Goal: Check status: Check status

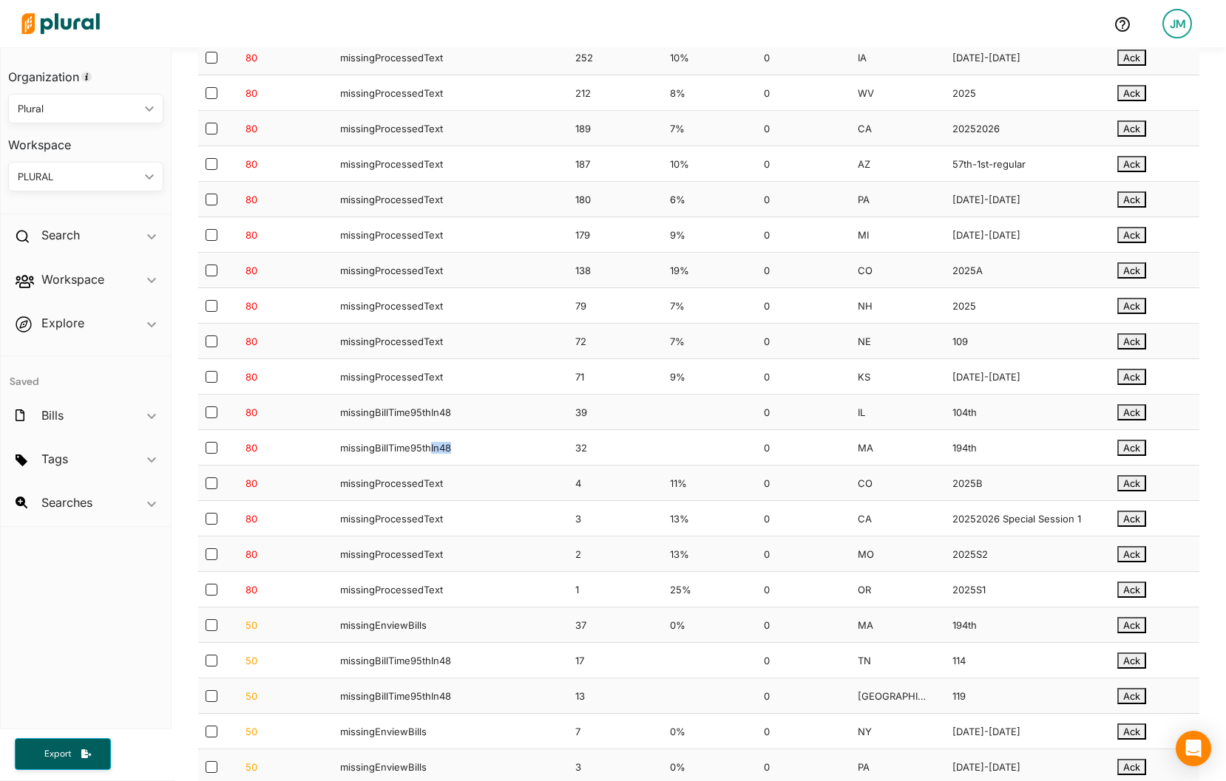
scroll to position [750, 0]
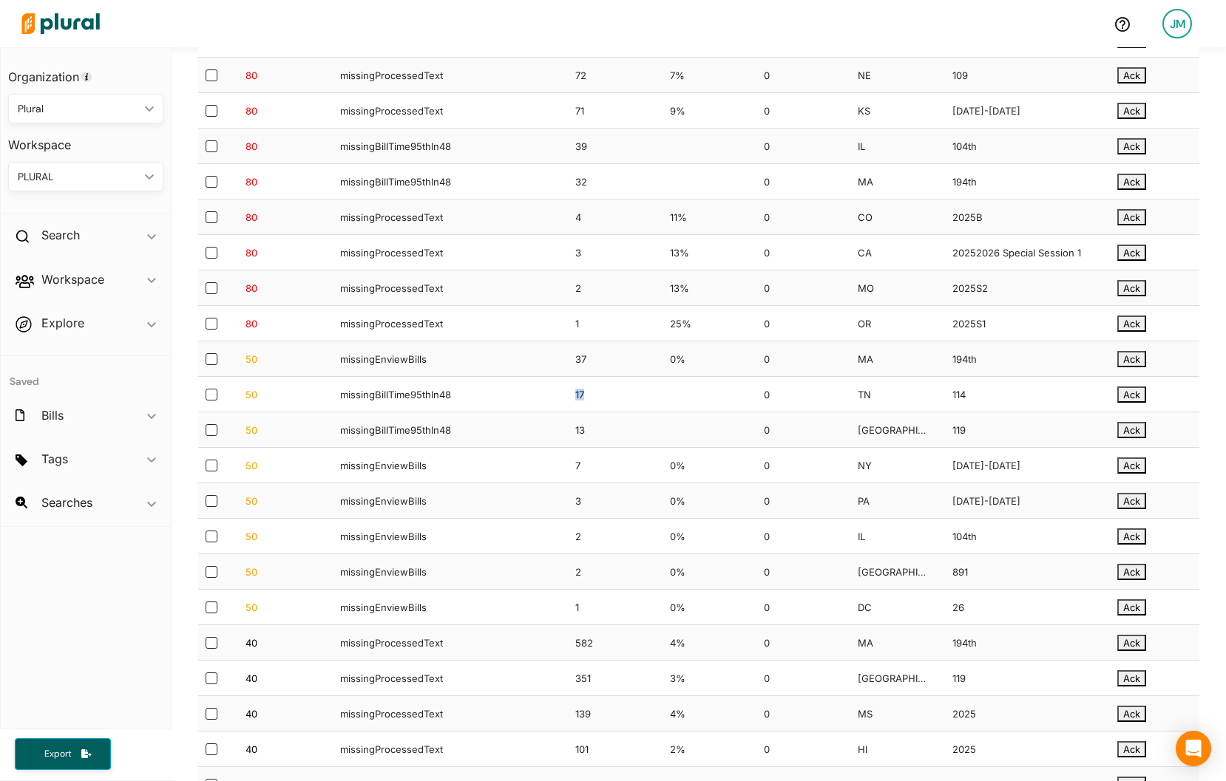
drag, startPoint x: 432, startPoint y: 410, endPoint x: 622, endPoint y: 406, distance: 190.0
click at [622, 406] on div "50 missingBillTime95thIn48 17 0 TN 114 Ack" at bounding box center [698, 394] width 1001 height 35
click at [622, 406] on div "17" at bounding box center [610, 394] width 94 height 35
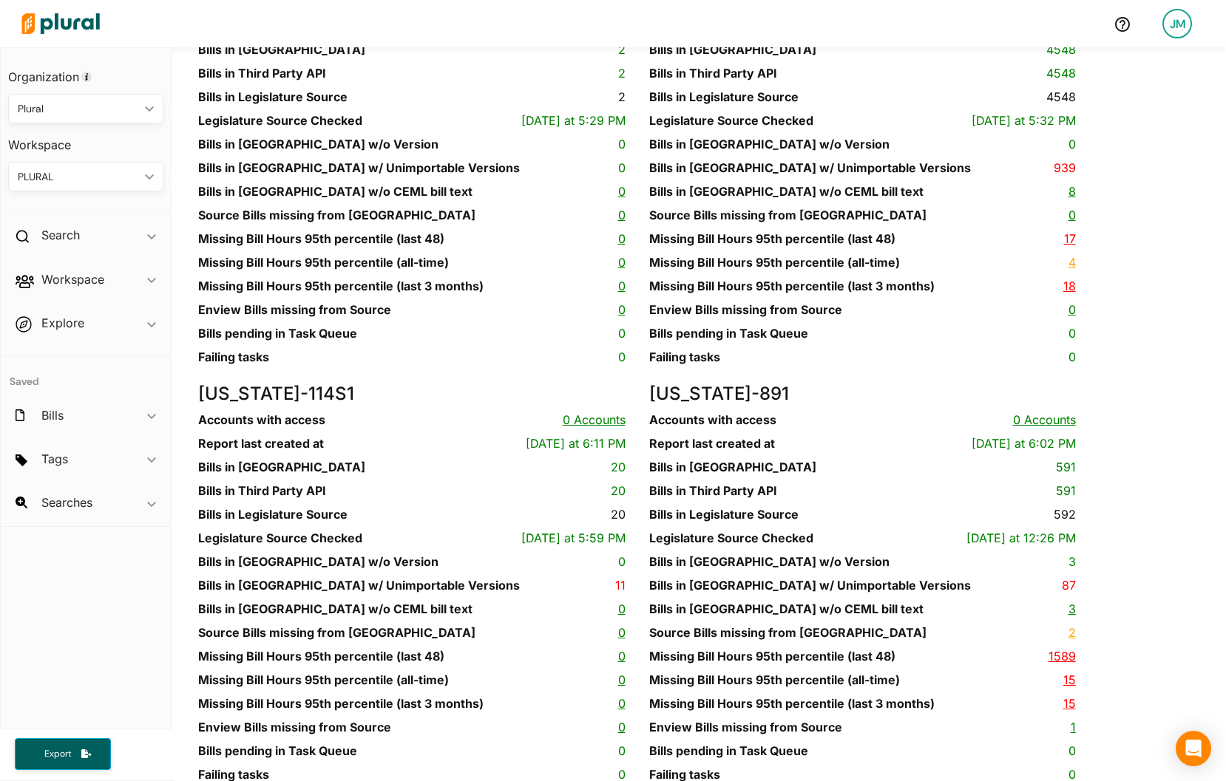
scroll to position [13524, 0]
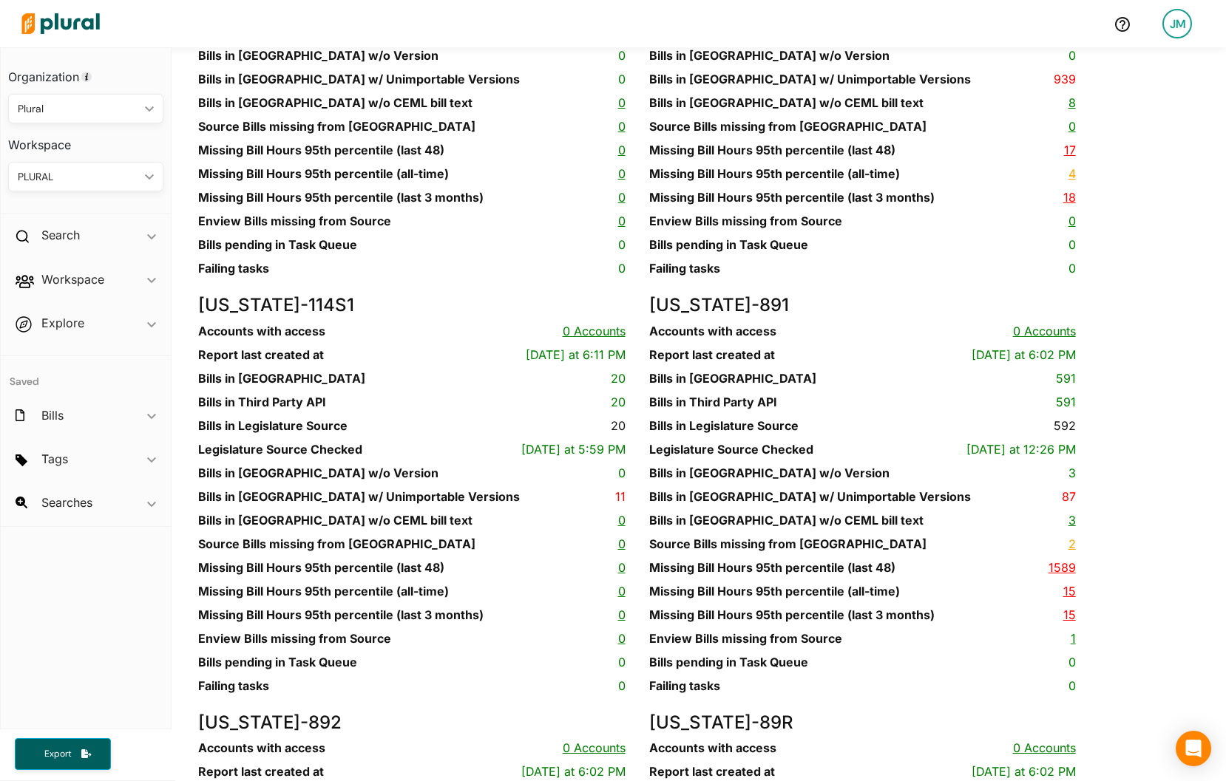
click at [1068, 157] on link "17" at bounding box center [1070, 150] width 12 height 15
click at [392, 295] on div "[US_STATE] - 2025s Accounts with access 0 Accounts Report last created at [DATE…" at bounding box center [423, 86] width 450 height 418
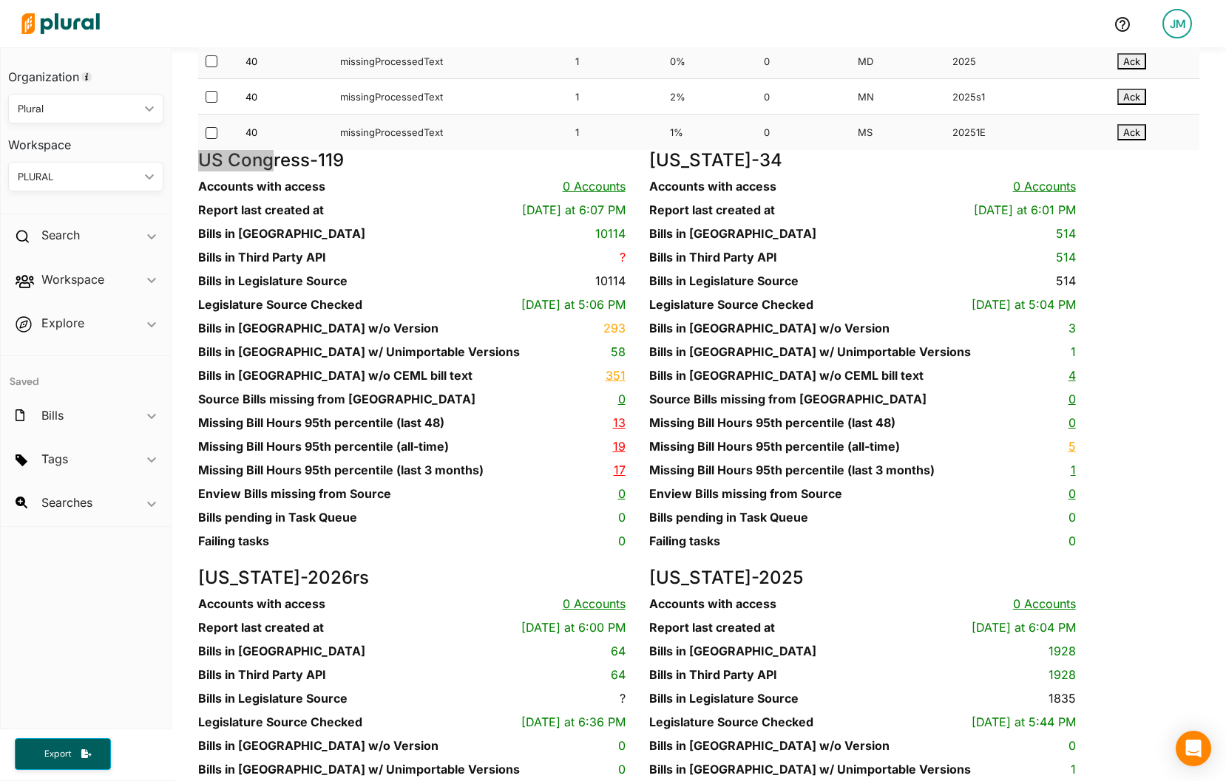
scroll to position [2411, 0]
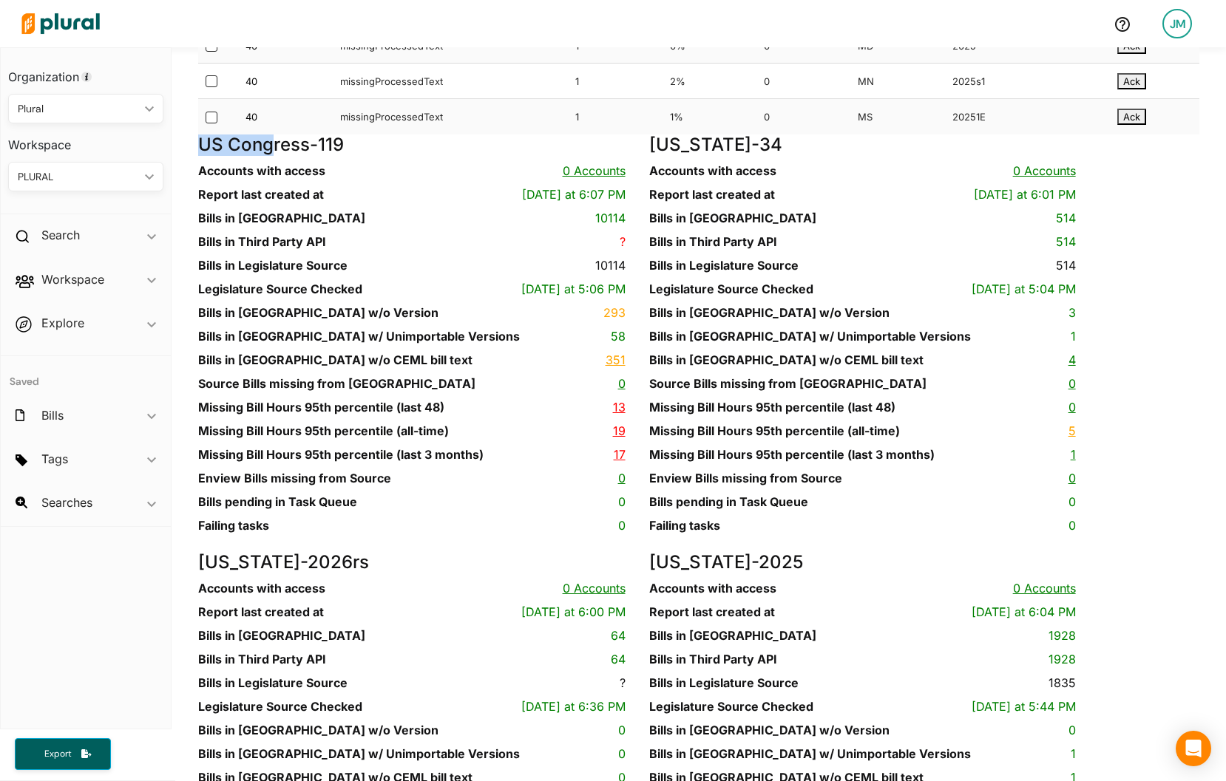
click at [619, 415] on link "13" at bounding box center [619, 407] width 13 height 15
